Goal: Transaction & Acquisition: Complete application form

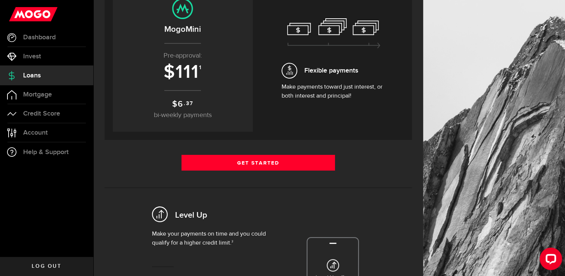
scroll to position [103, 0]
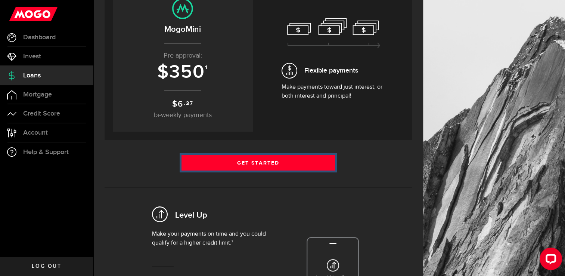
click at [213, 159] on link "Get Started" at bounding box center [259, 163] width 154 height 16
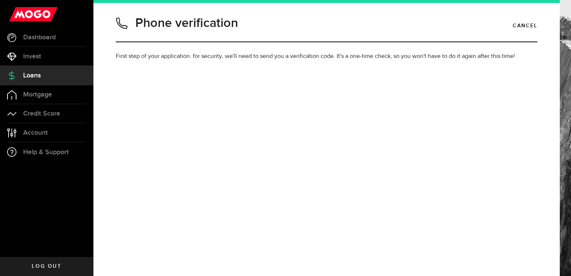
type input "6043886416"
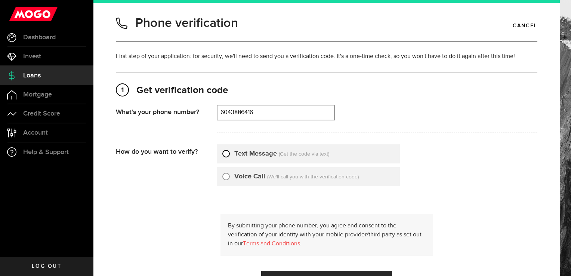
click at [226, 153] on input "Text Message" at bounding box center [225, 152] width 7 height 7
radio input "true"
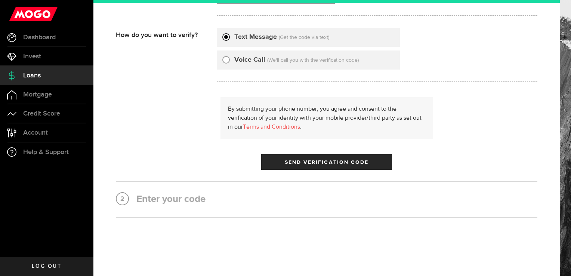
scroll to position [132, 0]
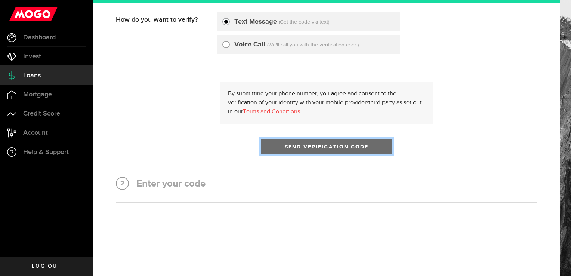
click at [295, 146] on span "Send Verification Code" at bounding box center [327, 146] width 84 height 5
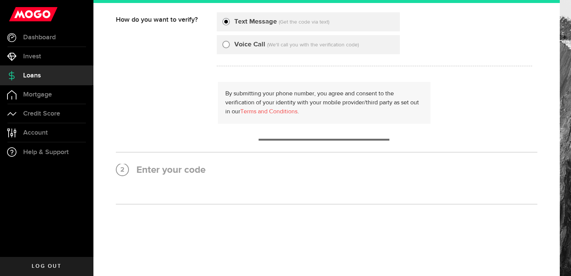
scroll to position [0, 0]
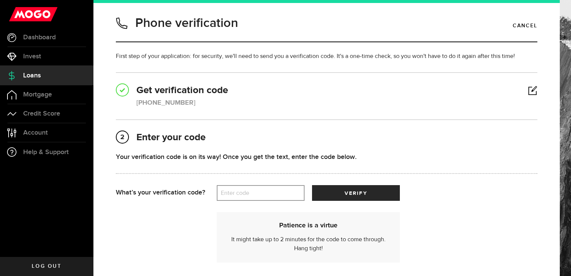
click at [274, 194] on label "Enter code" at bounding box center [261, 192] width 88 height 15
click at [274, 194] on input "Enter code" at bounding box center [261, 193] width 88 height 16
type input "46757"
click at [352, 184] on div "Your verification code is on its way! Once you get the text, enter the code bel…" at bounding box center [326, 168] width 421 height 33
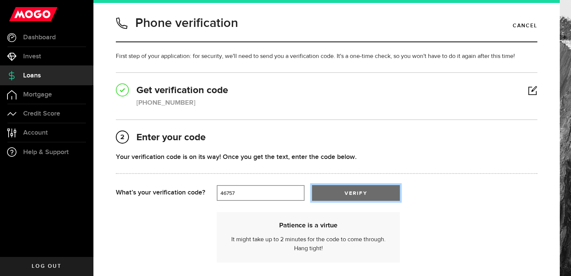
click at [353, 186] on button "verify" at bounding box center [356, 193] width 88 height 16
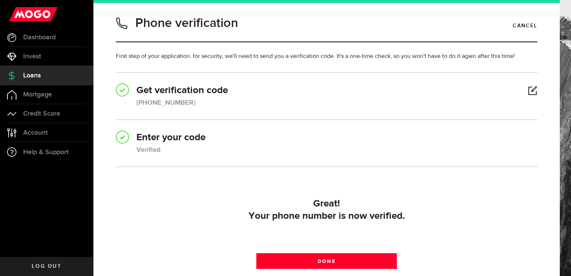
scroll to position [69, 0]
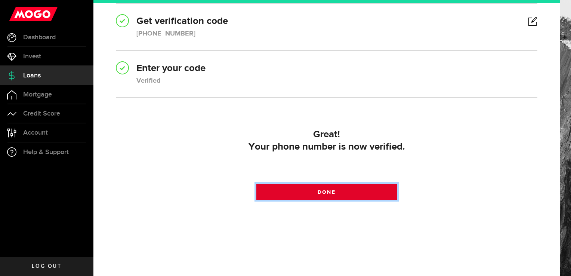
click at [341, 195] on link "Done" at bounding box center [326, 192] width 140 height 16
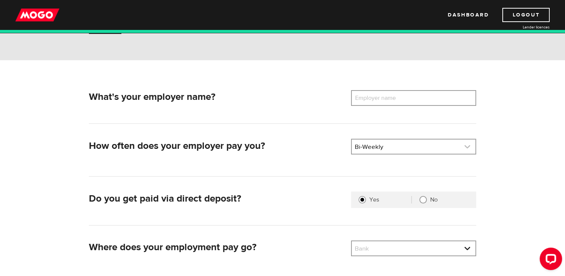
scroll to position [72, 0]
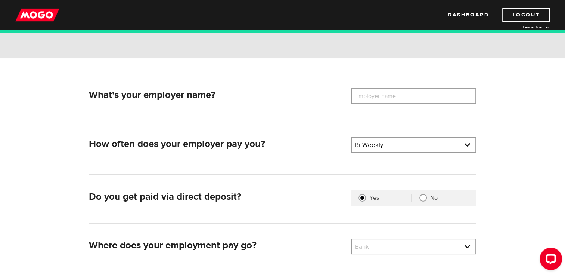
click at [380, 99] on label "Employer name" at bounding box center [381, 96] width 60 height 16
click at [380, 99] on input "Employer name" at bounding box center [413, 96] width 125 height 16
click at [380, 99] on label "Employer name" at bounding box center [381, 96] width 60 height 16
click at [380, 99] on input "Employer name" at bounding box center [413, 96] width 125 height 16
click at [380, 102] on label "Employer name" at bounding box center [381, 96] width 60 height 16
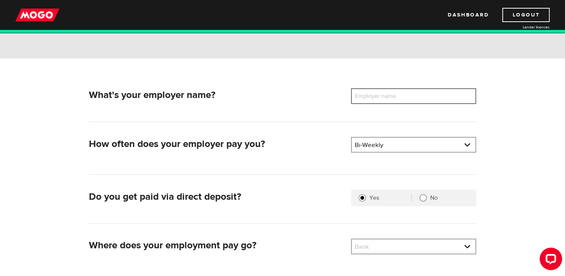
click at [380, 102] on input "Employer name" at bounding box center [413, 96] width 125 height 16
type input "j"
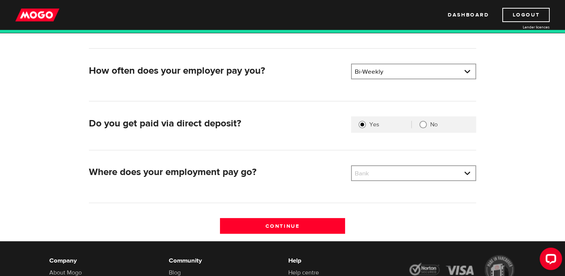
scroll to position [151, 0]
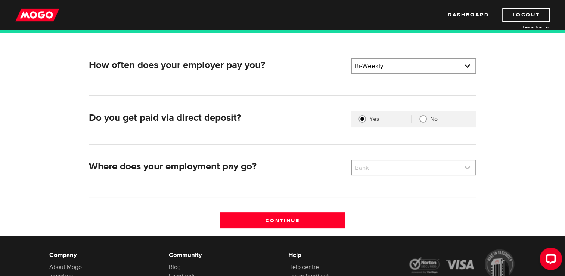
type input "JD SPORTS"
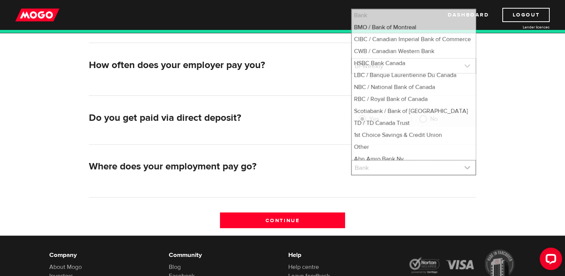
click at [379, 169] on link at bounding box center [414, 167] width 124 height 14
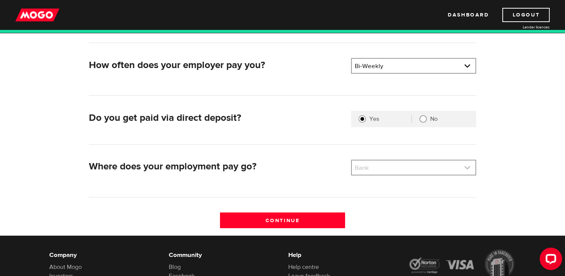
click at [379, 169] on link at bounding box center [414, 167] width 124 height 14
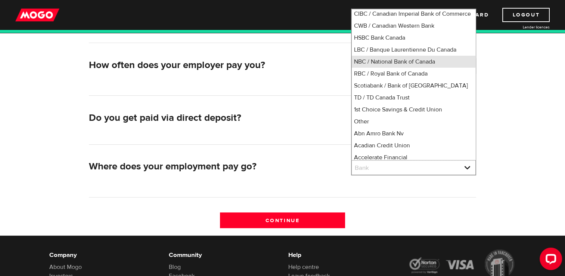
scroll to position [4, 0]
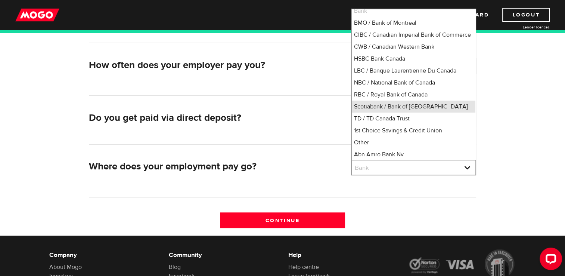
click at [399, 112] on li "Scotiabank / Bank of [GEOGRAPHIC_DATA]" at bounding box center [414, 106] width 124 height 12
select select "2"
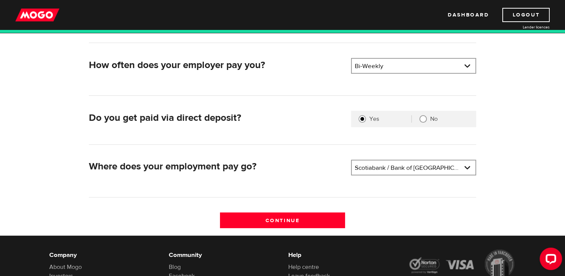
click at [294, 228] on div "Continue" at bounding box center [282, 223] width 393 height 23
click at [309, 218] on input "Continue" at bounding box center [282, 220] width 125 height 16
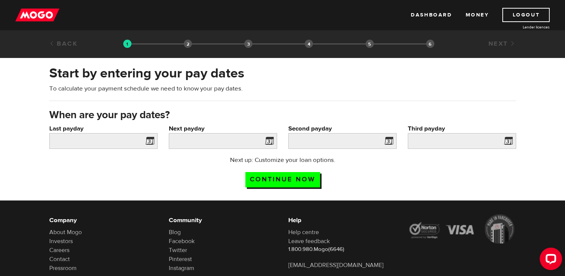
click at [149, 141] on span at bounding box center [148, 142] width 11 height 12
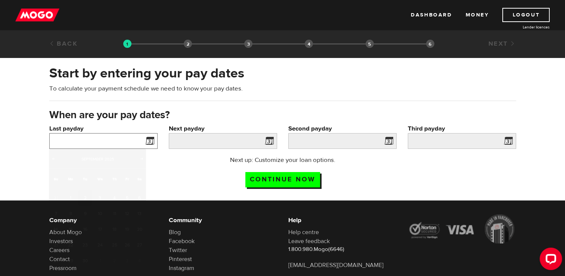
click at [114, 140] on input "Last payday" at bounding box center [103, 141] width 108 height 16
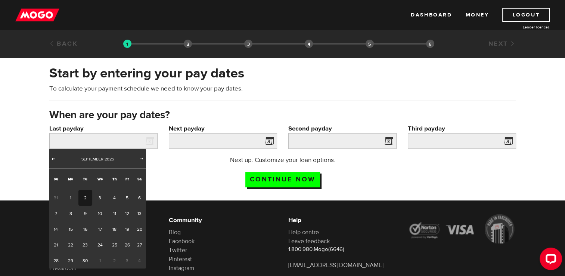
click at [53, 157] on span "Prev" at bounding box center [53, 158] width 6 height 6
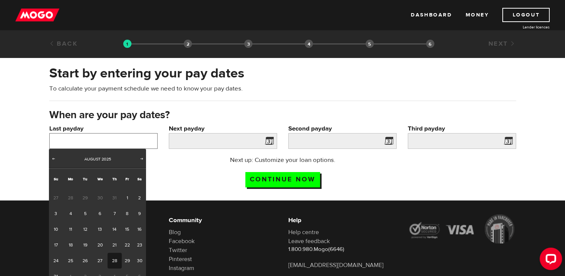
scroll to position [14, 0]
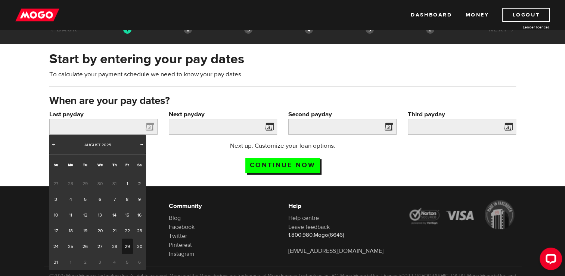
click at [125, 245] on link "29" at bounding box center [128, 246] width 12 height 16
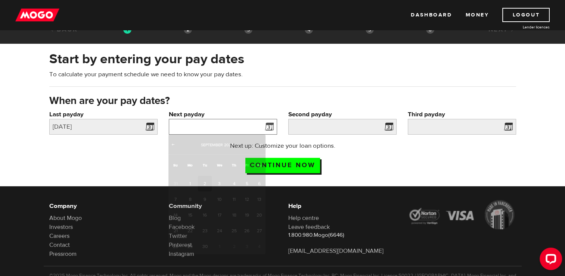
click at [241, 126] on input "Next payday" at bounding box center [223, 127] width 108 height 16
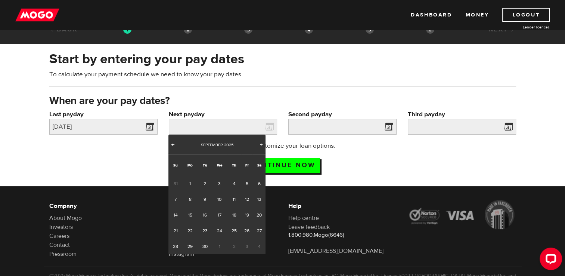
click at [174, 144] on span "Prev" at bounding box center [173, 144] width 6 height 6
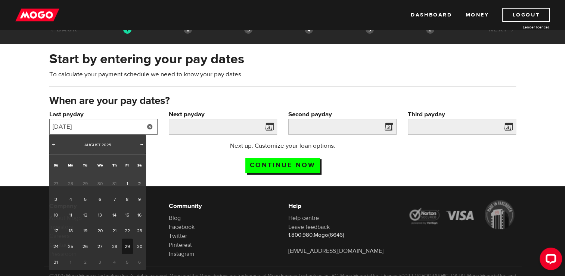
click at [111, 121] on input "2025/08/29" at bounding box center [103, 127] width 108 height 16
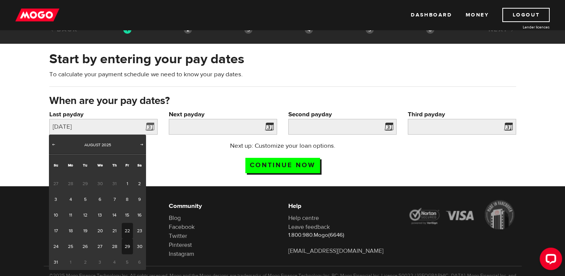
click at [128, 229] on link "22" at bounding box center [128, 231] width 12 height 16
type input "2025/08/22"
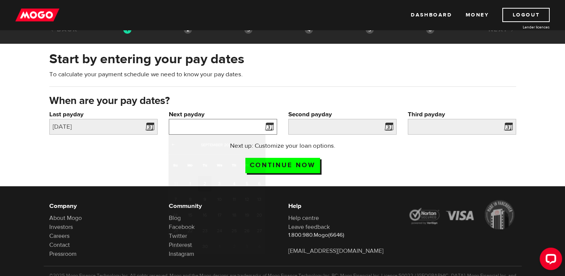
click at [229, 128] on input "Next payday" at bounding box center [223, 127] width 108 height 16
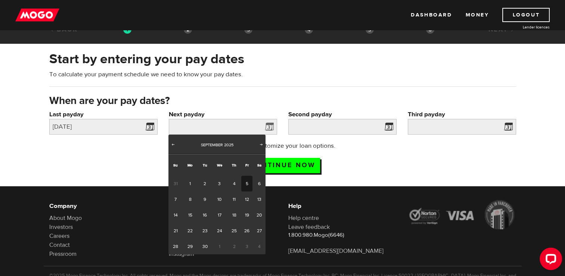
click at [247, 181] on link "5" at bounding box center [247, 184] width 12 height 16
type input "2025/09/05"
type input "2025/9/19"
type input "2025/10/3"
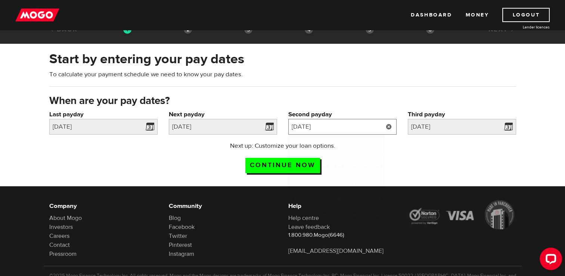
click at [351, 126] on input "2025/9/19" at bounding box center [342, 127] width 108 height 16
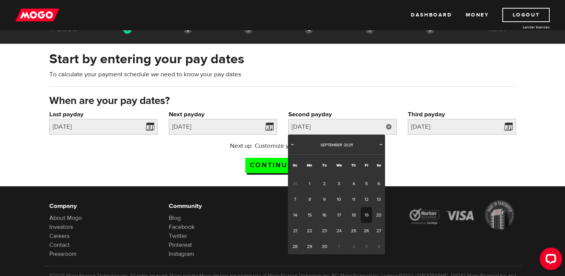
click at [403, 151] on div "Next up: Customize your loan options. Continue now" at bounding box center [283, 159] width 478 height 37
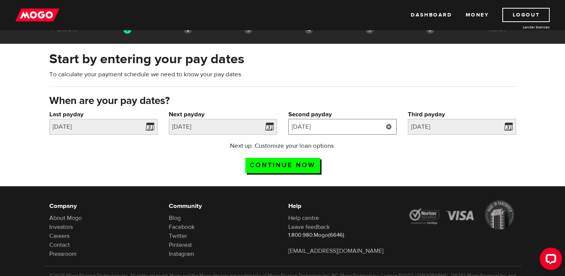
click at [339, 124] on input "2025/9/19" at bounding box center [342, 127] width 108 height 16
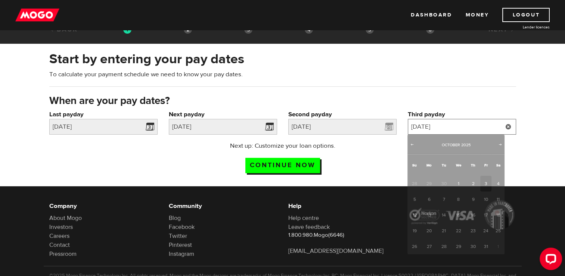
click at [474, 128] on input "2025/10/3" at bounding box center [462, 127] width 108 height 16
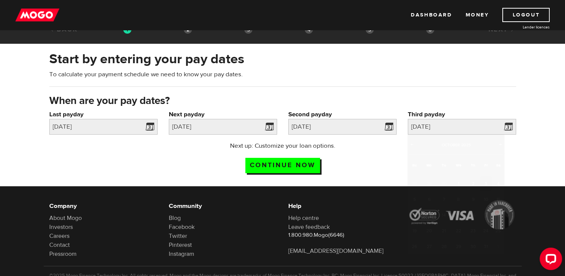
click at [368, 167] on div "Next up: Customize your loan options. Continue now" at bounding box center [283, 159] width 478 height 37
click at [313, 162] on input "Continue now" at bounding box center [282, 165] width 75 height 15
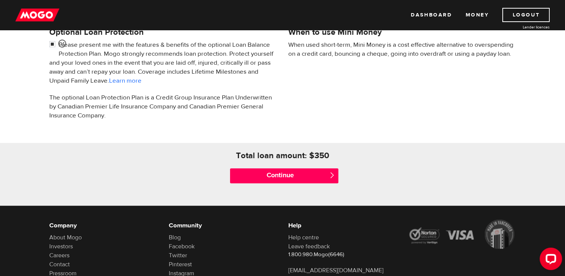
scroll to position [266, 0]
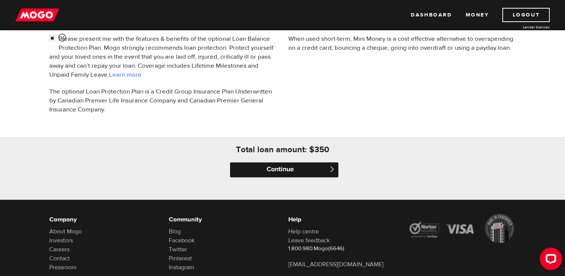
click at [290, 165] on input "Continue" at bounding box center [284, 169] width 108 height 15
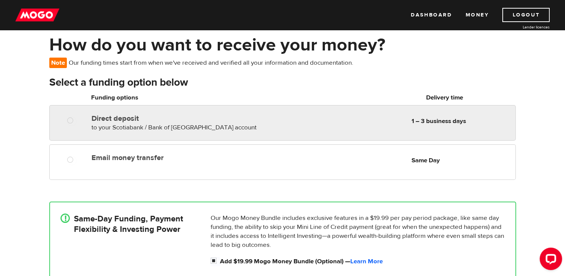
scroll to position [34, 0]
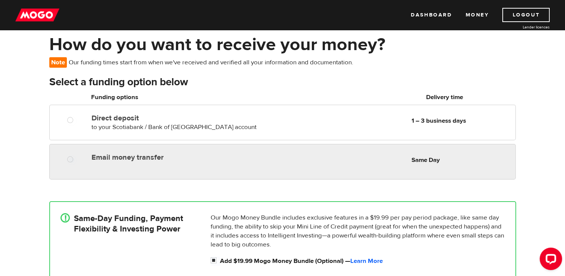
radio input "true"
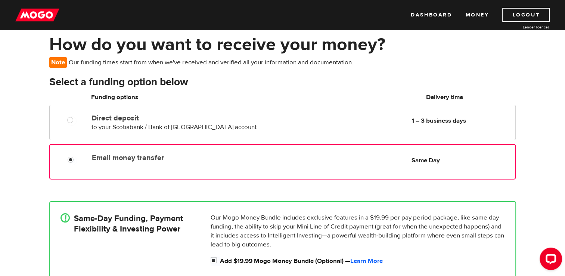
click at [160, 153] on label "Email money transfer" at bounding box center [177, 157] width 171 height 9
click at [77, 156] on input "Email money transfer" at bounding box center [72, 160] width 9 height 9
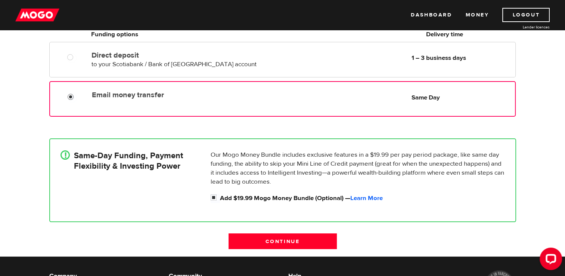
scroll to position [101, 0]
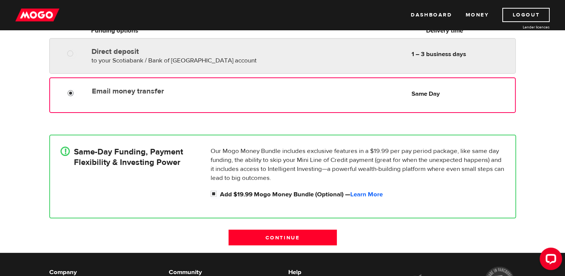
radio input "true"
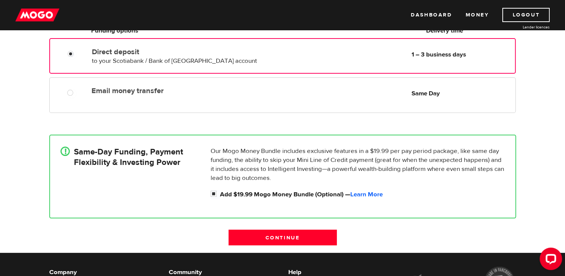
click at [300, 58] on div "Direct deposit to your Scotiabank / Bank of [GEOGRAPHIC_DATA] account Delivery …" at bounding box center [302, 54] width 426 height 21
click at [285, 71] on div "Direct deposit to your Scotiabank / Bank of [GEOGRAPHIC_DATA] account Delivery …" at bounding box center [282, 55] width 466 height 35
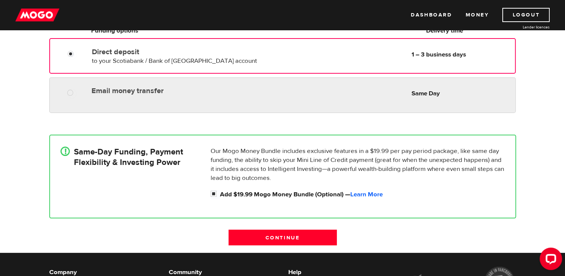
radio input "true"
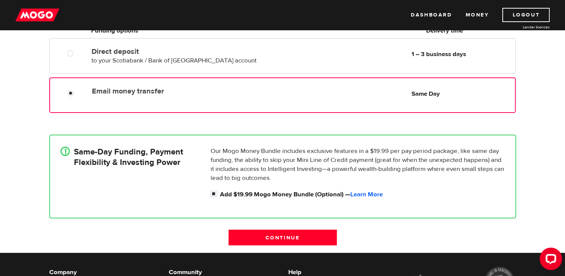
click at [276, 77] on div "Email money transfer Delivery in Same Day Same Day" at bounding box center [282, 94] width 466 height 35
click at [214, 193] on input "Add $19.99 Mogo Money Bundle (Optional) — Learn More" at bounding box center [215, 194] width 9 height 9
checkbox input "false"
radio input "false"
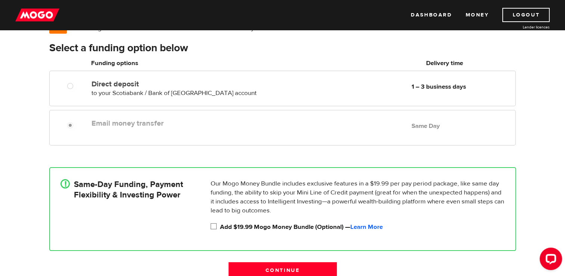
scroll to position [68, 0]
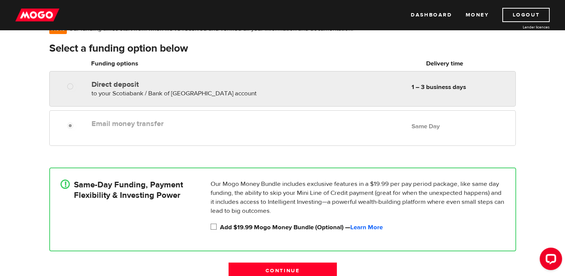
radio input "true"
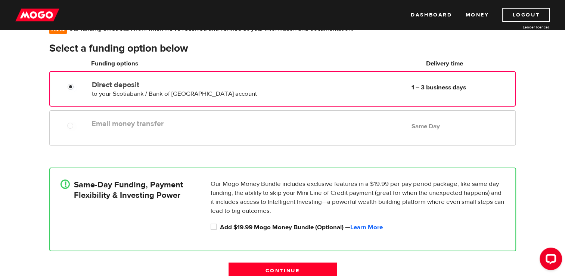
click at [314, 92] on div "Direct deposit to your Scotiabank / Bank of [GEOGRAPHIC_DATA] account Delivery …" at bounding box center [302, 87] width 426 height 21
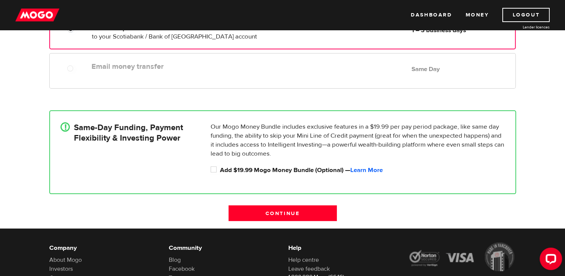
scroll to position [125, 0]
click at [278, 214] on input "Continue" at bounding box center [283, 213] width 108 height 16
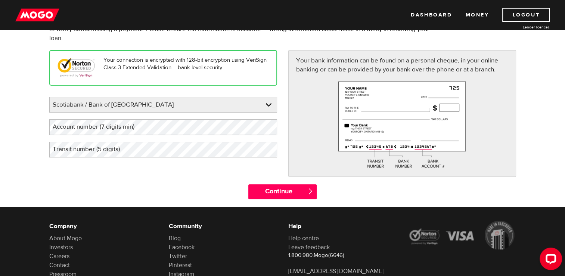
scroll to position [76, 0]
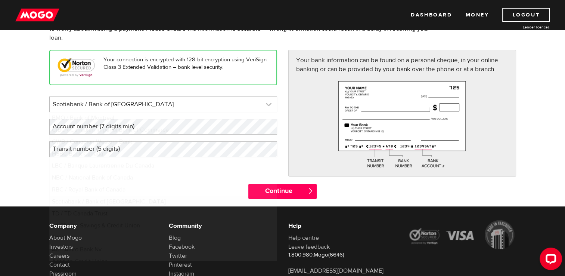
click at [130, 103] on link at bounding box center [163, 104] width 227 height 15
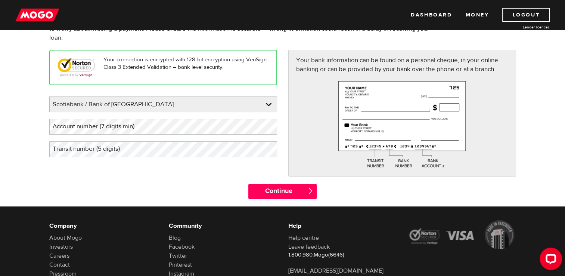
click at [124, 120] on label "Account number (7 digits min)" at bounding box center [99, 126] width 100 height 15
click at [147, 125] on label "Account number (7 digits min)" at bounding box center [99, 126] width 100 height 15
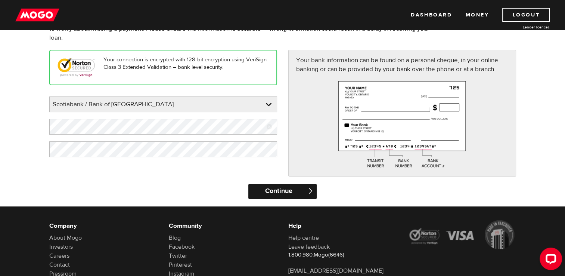
click at [283, 195] on input "Continue" at bounding box center [282, 191] width 68 height 15
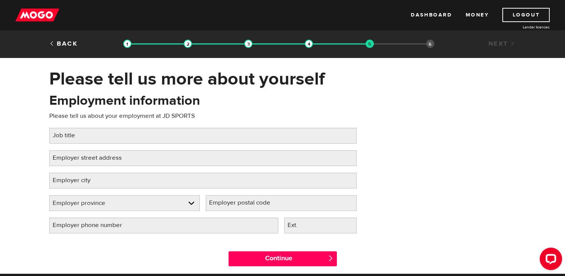
click at [149, 144] on div "Employment information Please tell us about your employment at JD SPORTS Job ti…" at bounding box center [203, 166] width 319 height 148
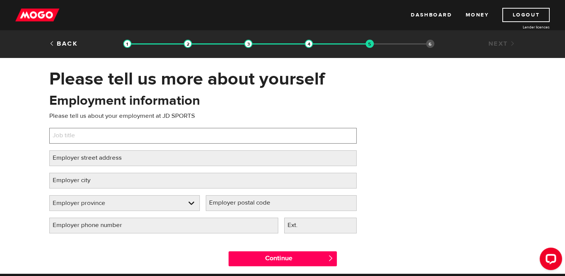
click at [150, 138] on input "Job title" at bounding box center [202, 136] width 307 height 16
type input "SALES ASSOCIATE"
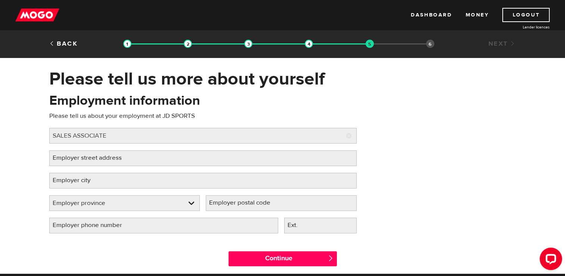
click at [126, 158] on label "Employer street address" at bounding box center [93, 157] width 88 height 15
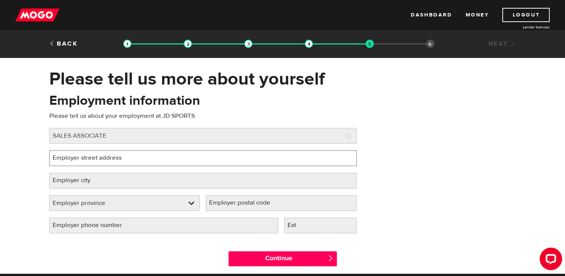
click at [126, 158] on input "Employer street address" at bounding box center [202, 158] width 307 height 16
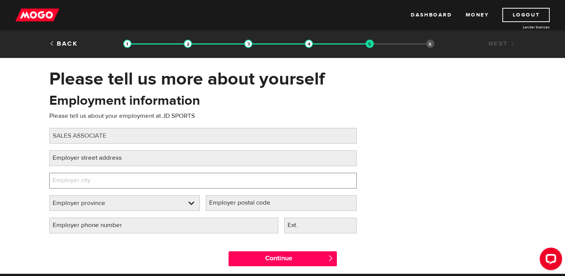
click at [118, 186] on input "Employer city" at bounding box center [202, 181] width 307 height 16
type input "LANGLEY"
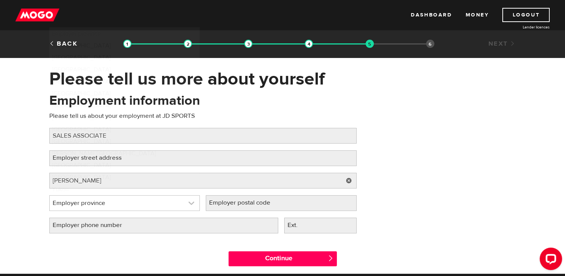
click at [114, 199] on link at bounding box center [125, 202] width 150 height 15
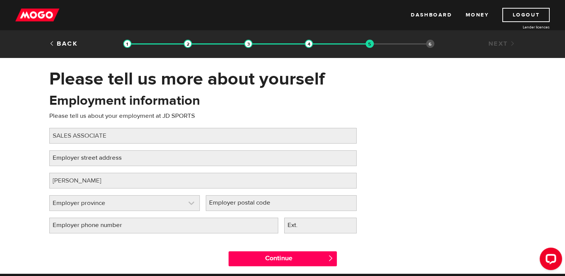
click at [114, 199] on link at bounding box center [125, 202] width 150 height 15
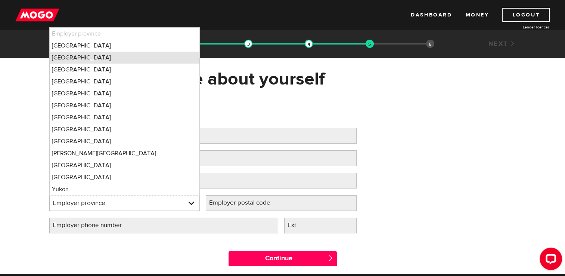
click at [139, 61] on li "British Columbia" at bounding box center [125, 58] width 150 height 12
select select "BC"
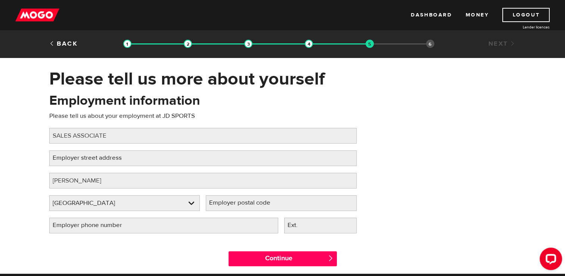
click at [241, 203] on label "Employer postal code" at bounding box center [246, 202] width 80 height 15
click at [241, 203] on input "Employer postal code" at bounding box center [281, 203] width 151 height 16
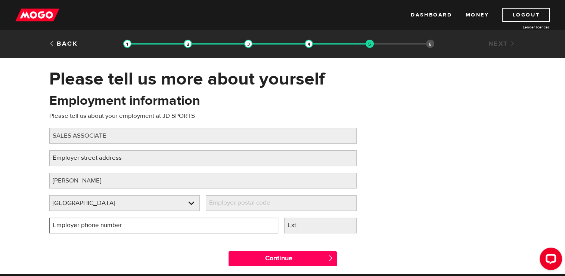
click at [184, 225] on input "Employer phone number" at bounding box center [163, 225] width 229 height 16
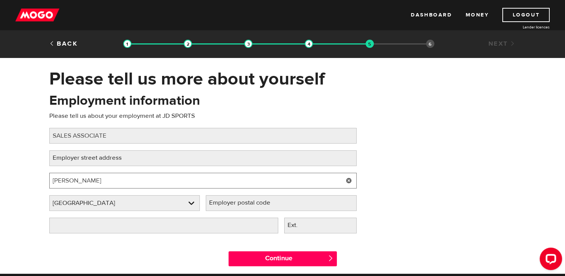
click at [120, 180] on input "LANGLEY" at bounding box center [202, 181] width 307 height 16
type input "SURREY"
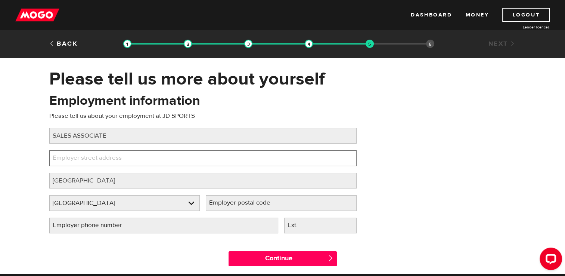
click at [224, 159] on input "Employer street address" at bounding box center [202, 158] width 307 height 16
paste input "jdsports.ca JD Sports 10355 152 St, #1055"
click at [114, 158] on input "jdsports.ca JD Sports 10355 152 St, #1055" at bounding box center [202, 158] width 307 height 16
type input "10355 152 St, #1055"
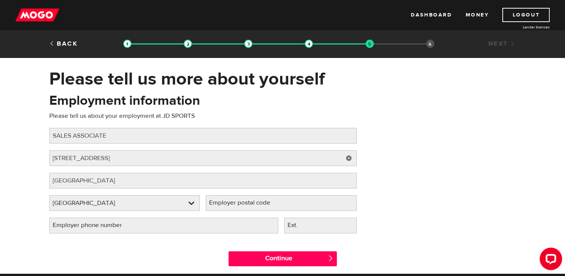
click at [267, 208] on label "Employer postal code" at bounding box center [246, 202] width 80 height 15
click at [267, 208] on input "Employer postal code" at bounding box center [281, 203] width 151 height 16
paste input "V3R 7C1 ·"
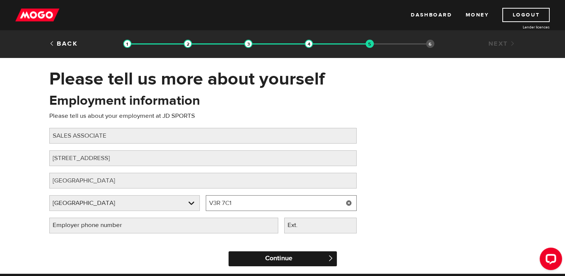
type input "V3R 7C1"
click at [267, 256] on input "Continue" at bounding box center [283, 258] width 108 height 15
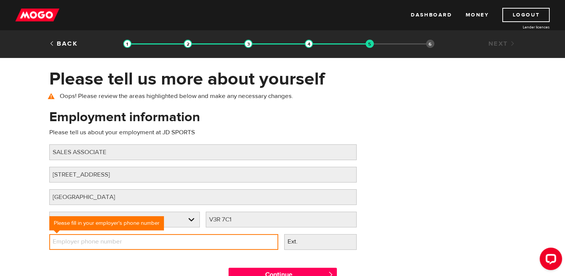
click at [163, 238] on input "Employer phone number" at bounding box center [163, 242] width 229 height 16
type input "(1 ) -"
type input "(604) 496-0349"
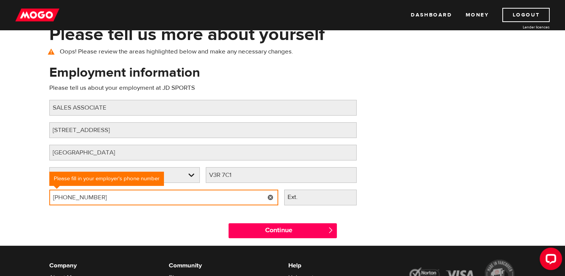
scroll to position [45, 0]
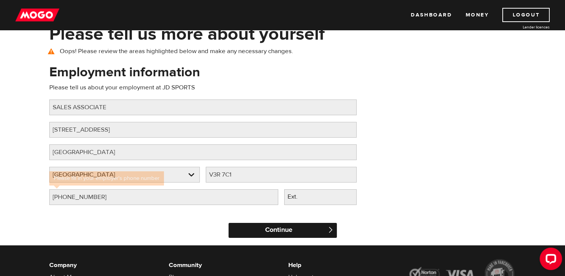
click at [290, 224] on input "Continue" at bounding box center [283, 230] width 108 height 15
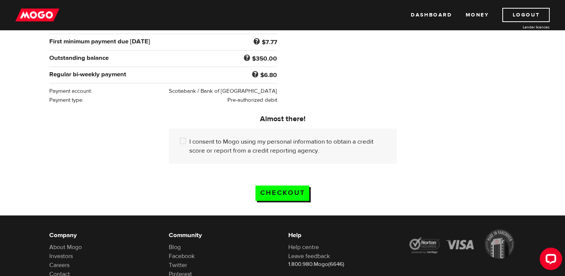
scroll to position [152, 0]
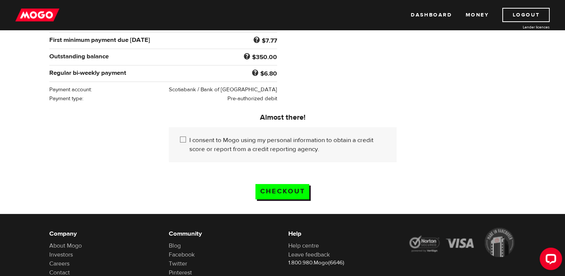
click at [242, 143] on label "I consent to Mogo using my personal information to obtain a credit score or rep…" at bounding box center [287, 145] width 196 height 18
click at [189, 143] on input "I consent to Mogo using my personal information to obtain a credit score or rep…" at bounding box center [184, 140] width 9 height 9
checkbox input "true"
click at [278, 191] on input "Checkout" at bounding box center [282, 191] width 54 height 15
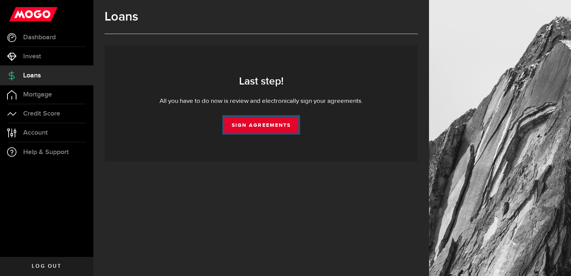
click at [283, 130] on link "Sign Agreements" at bounding box center [261, 125] width 74 height 16
